Goal: Information Seeking & Learning: Learn about a topic

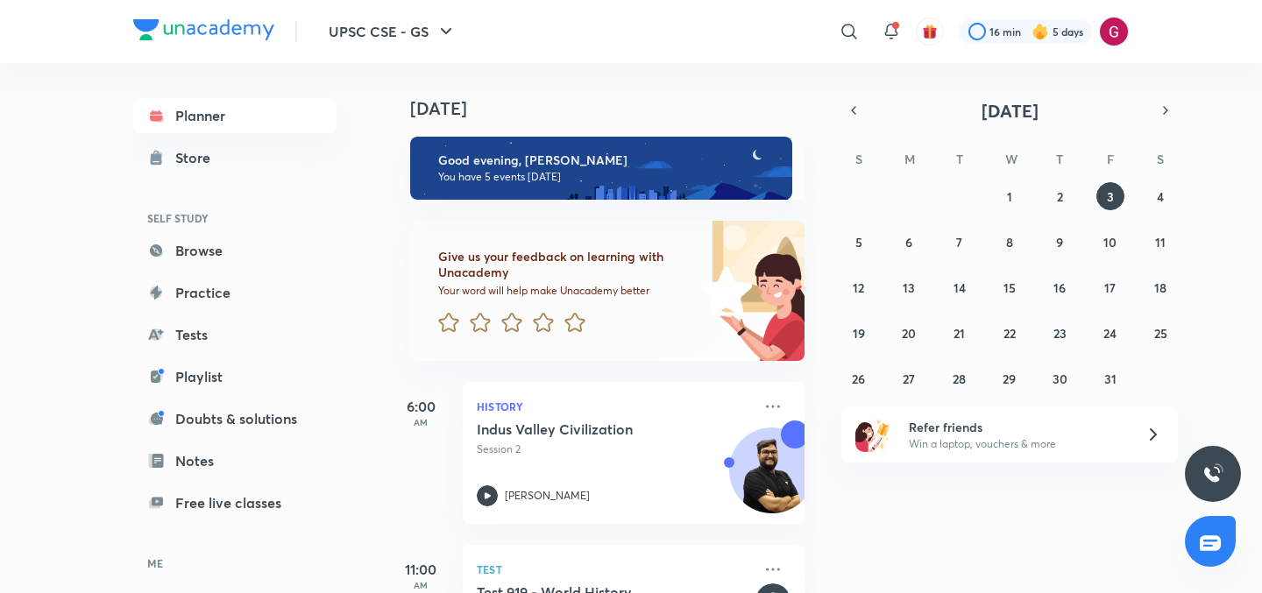
click at [815, 259] on div "Today Good evening, Gargi You have 5 events today Give us your feedback on lear…" at bounding box center [602, 328] width 433 height 530
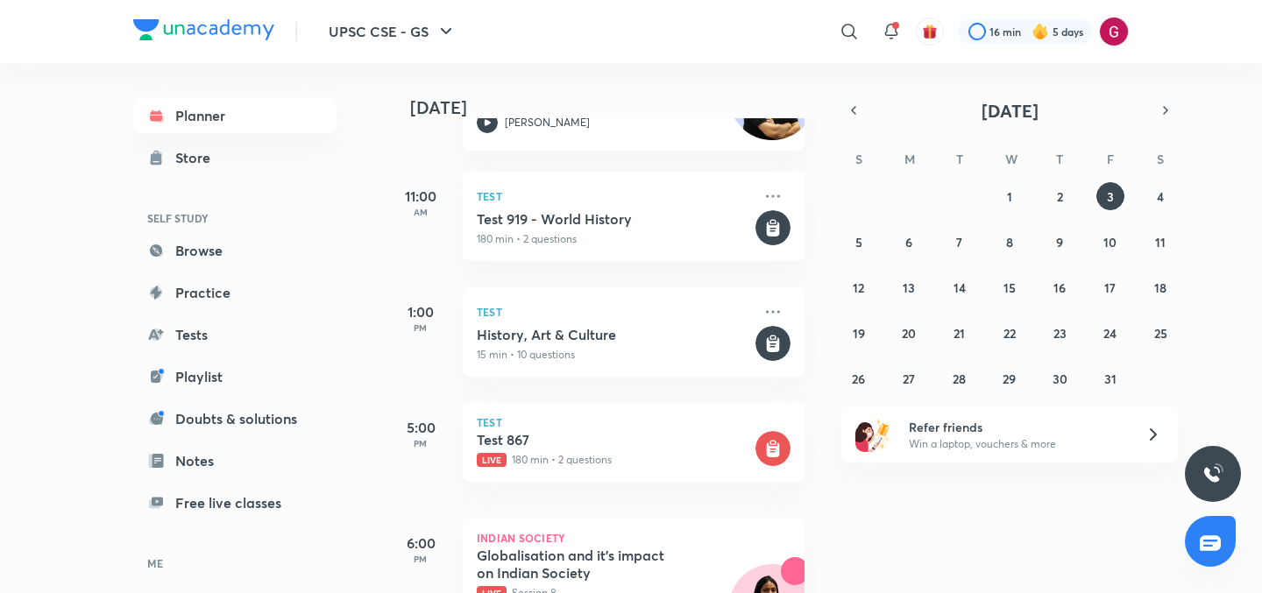
scroll to position [455, 0]
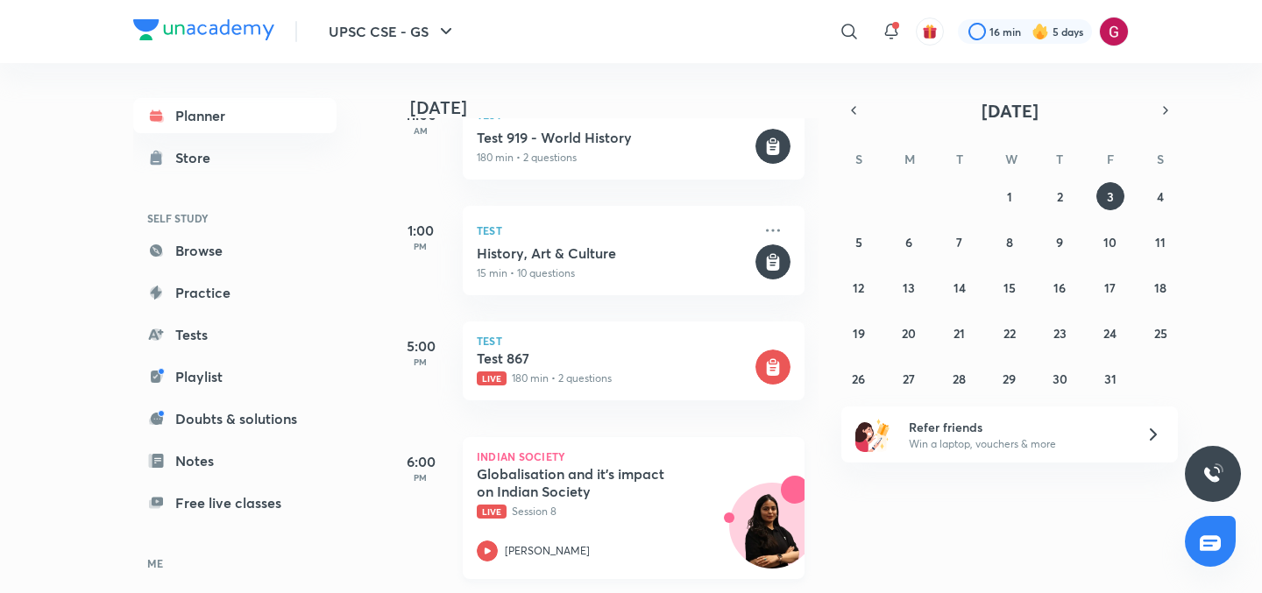
click at [557, 470] on h5 "Globalisation and it's impact on Indian Society" at bounding box center [586, 482] width 218 height 35
